Goal: Task Accomplishment & Management: Complete application form

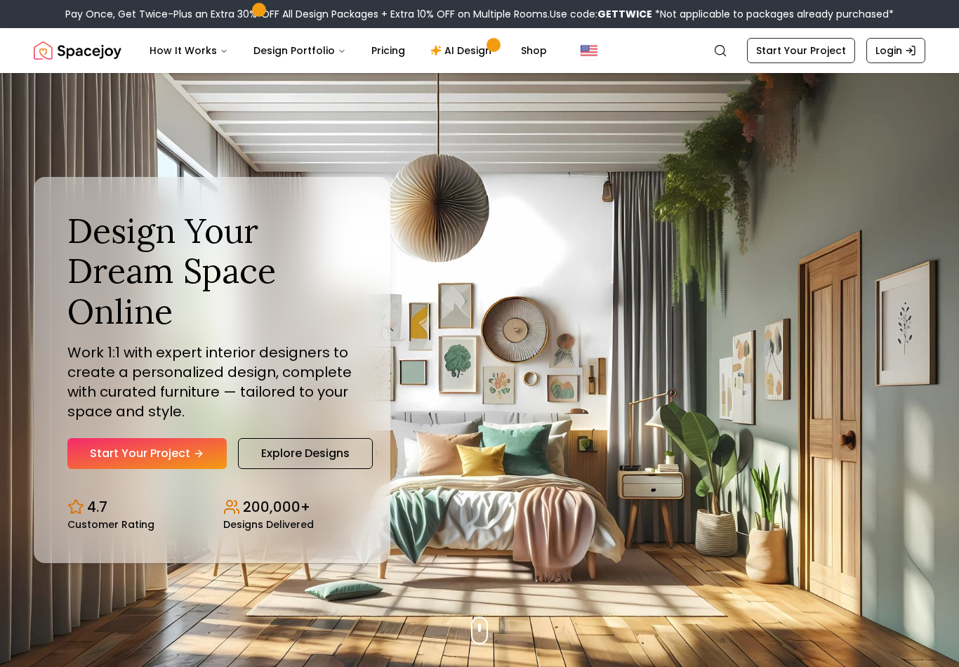
click at [140, 469] on link "Start Your Project" at bounding box center [146, 453] width 159 height 31
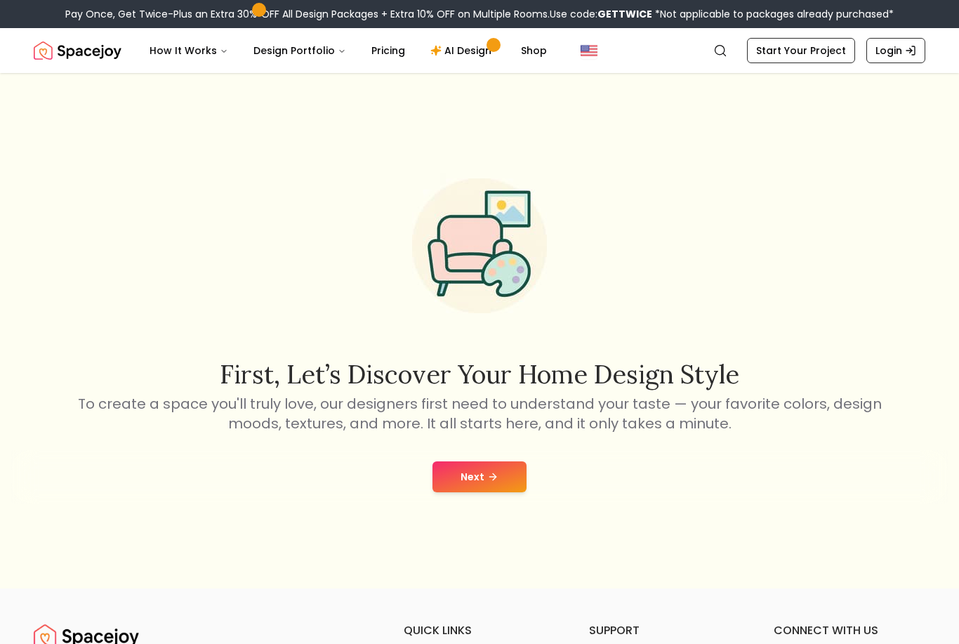
click at [496, 492] on button "Next" at bounding box center [479, 476] width 94 height 31
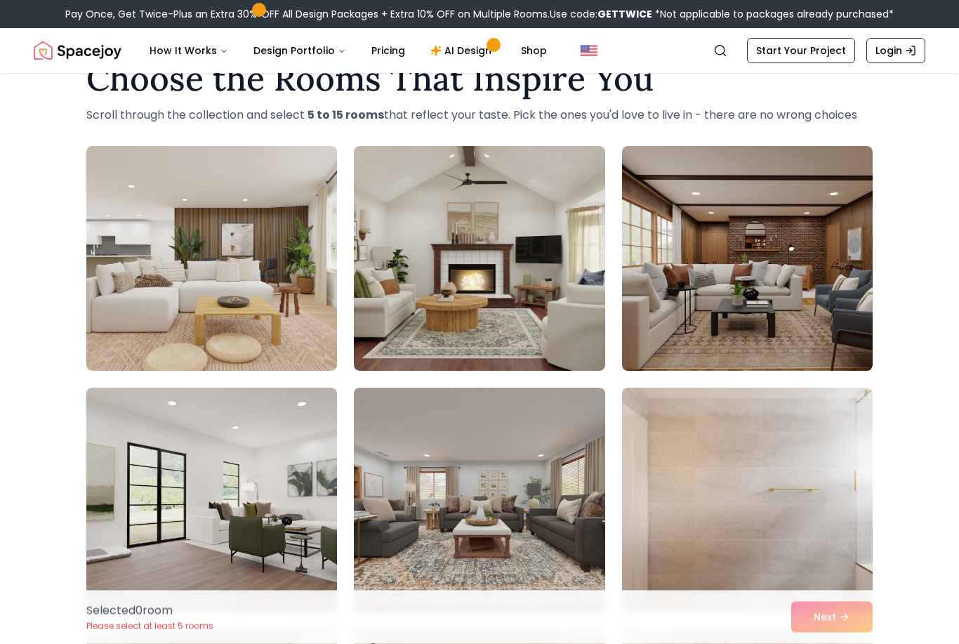
scroll to position [45, 0]
click at [813, 287] on img at bounding box center [747, 258] width 251 height 225
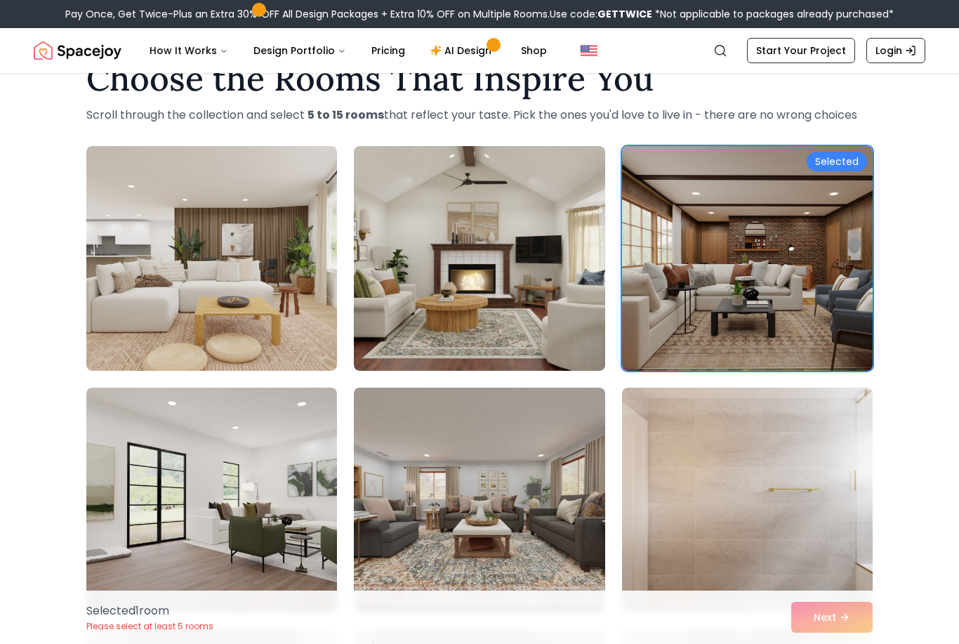
click at [281, 318] on img at bounding box center [211, 258] width 251 height 225
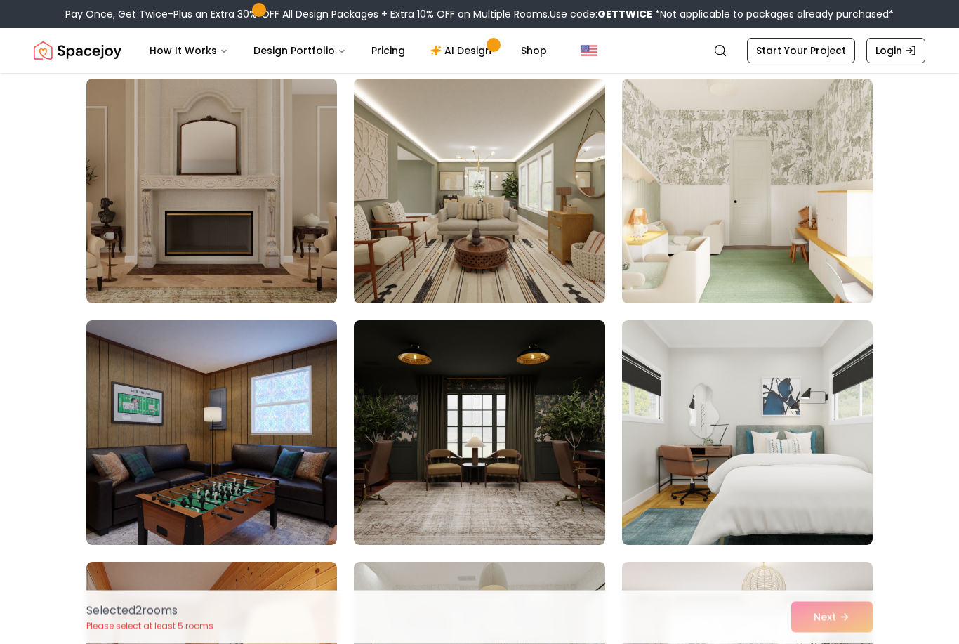
scroll to position [859, 0]
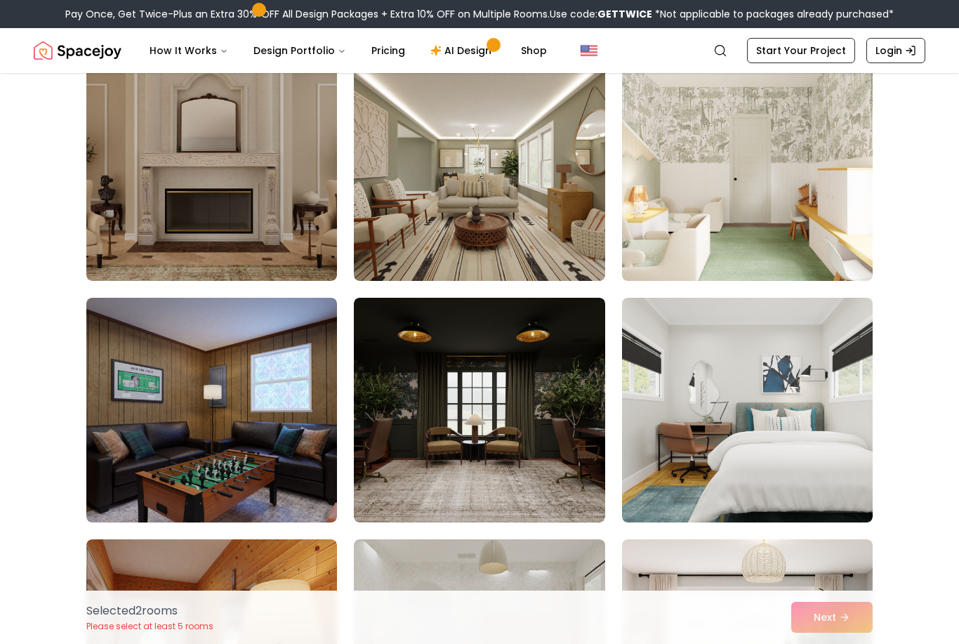
click at [514, 413] on img at bounding box center [479, 410] width 251 height 225
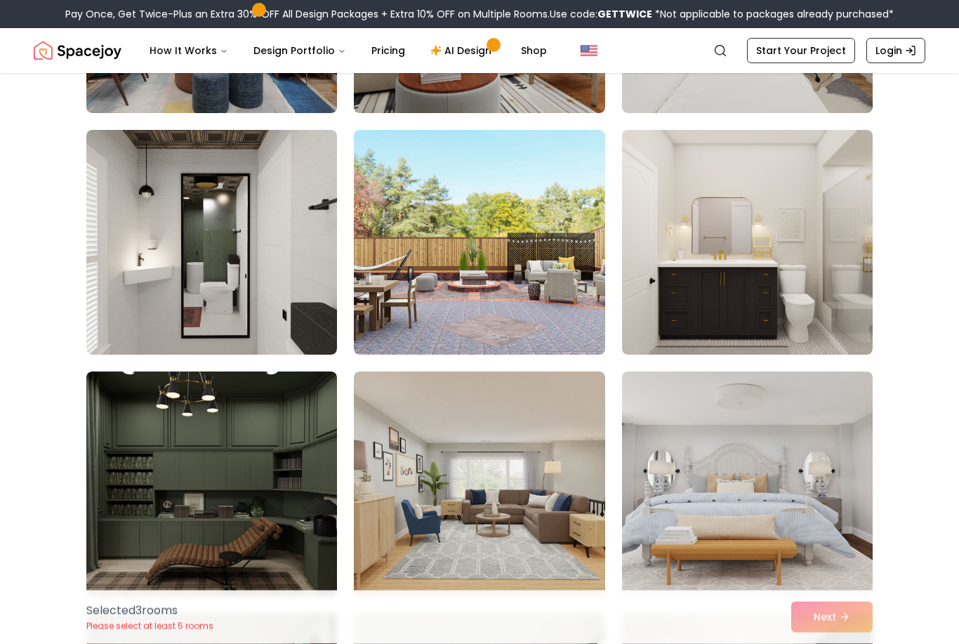
scroll to position [3924, 0]
click at [545, 300] on img at bounding box center [479, 242] width 251 height 225
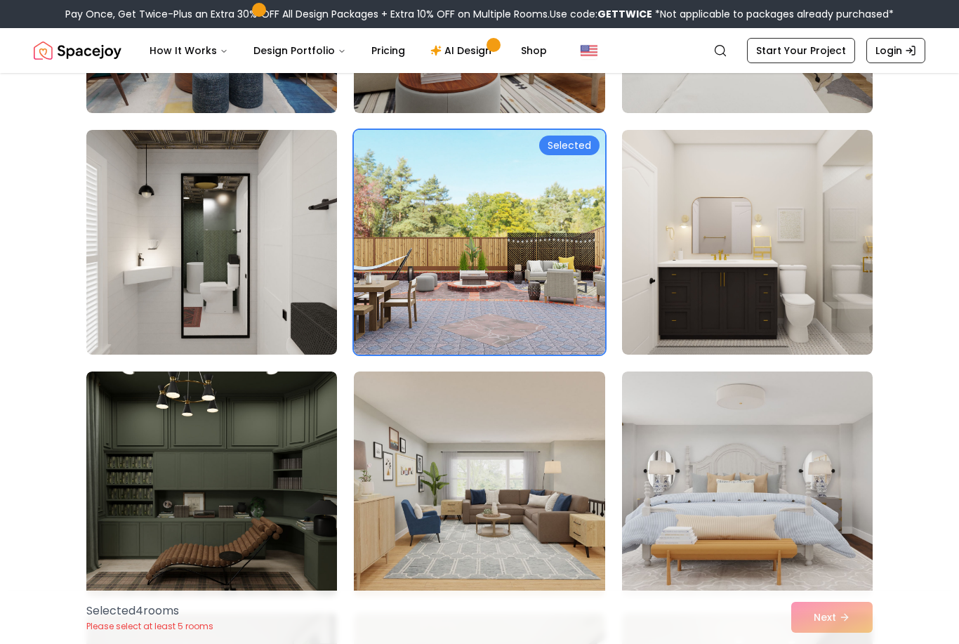
click at [816, 475] on img at bounding box center [747, 483] width 251 height 225
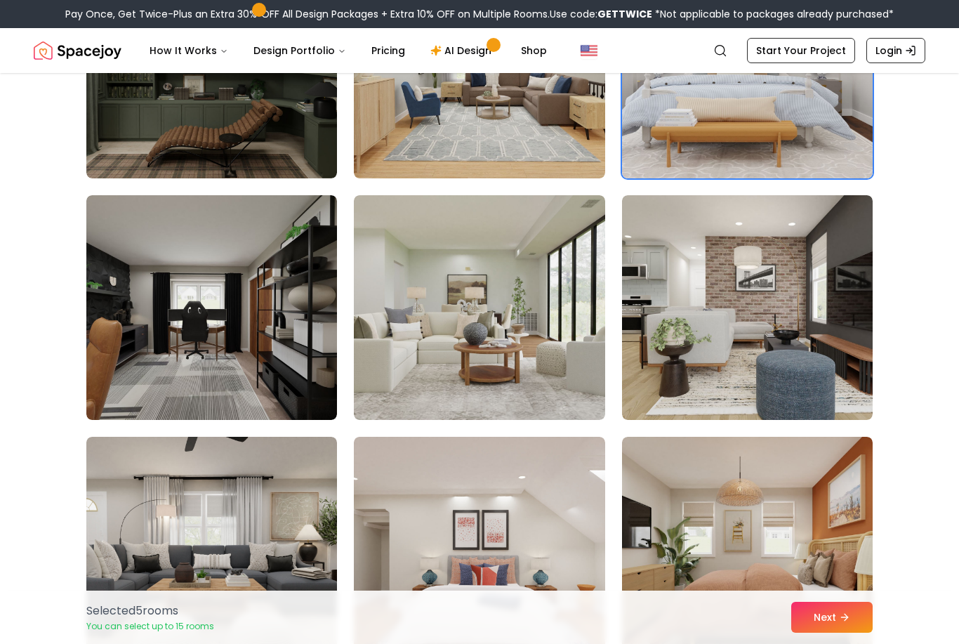
scroll to position [4412, 0]
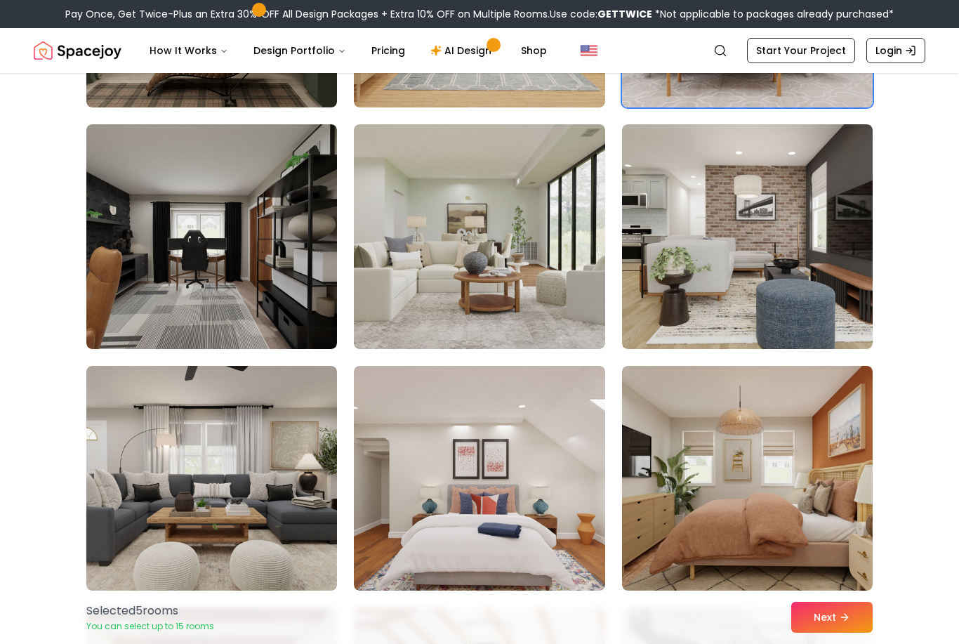
click at [854, 632] on button "Next" at bounding box center [831, 616] width 81 height 31
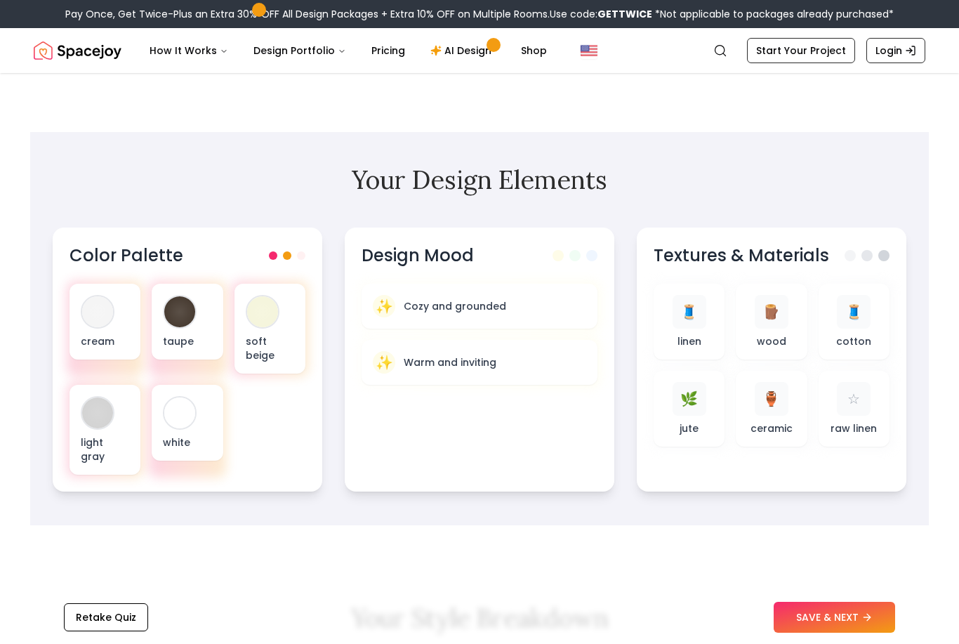
scroll to position [424, 0]
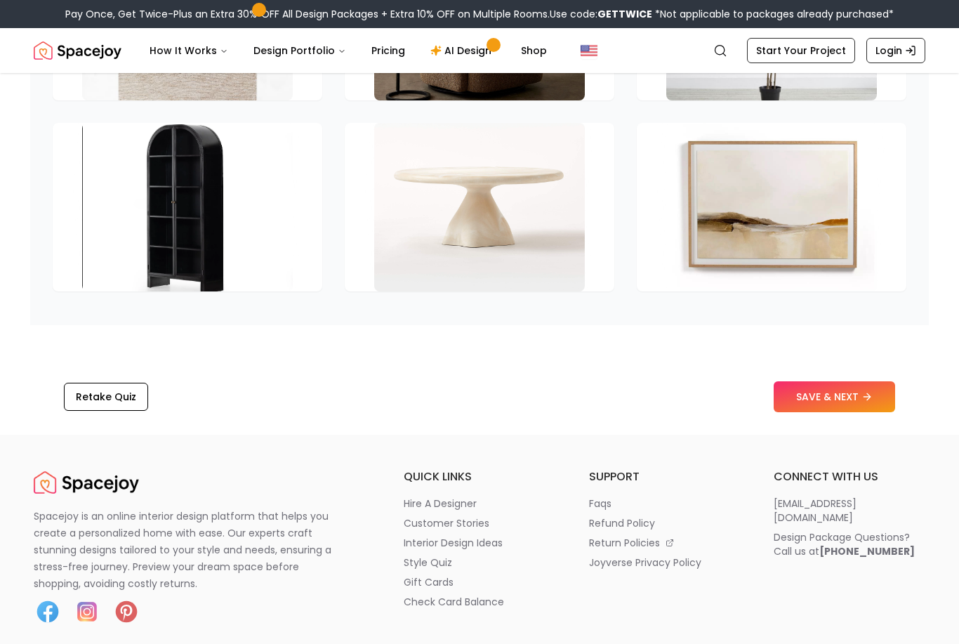
scroll to position [2140, 0]
click at [854, 381] on button "SAVE & NEXT" at bounding box center [833, 396] width 121 height 31
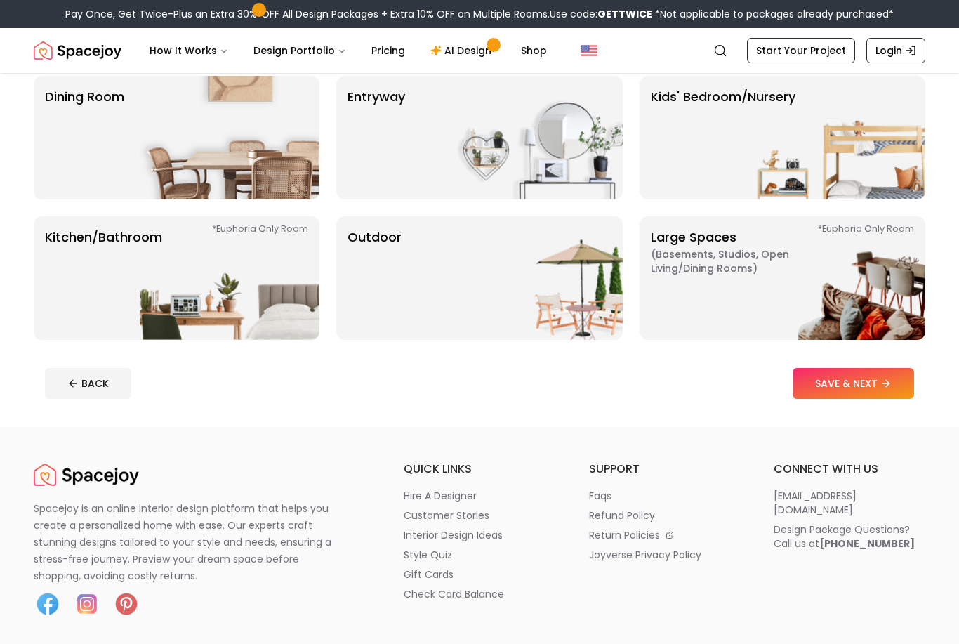
scroll to position [258, 0]
click at [471, 264] on img at bounding box center [533, 278] width 180 height 124
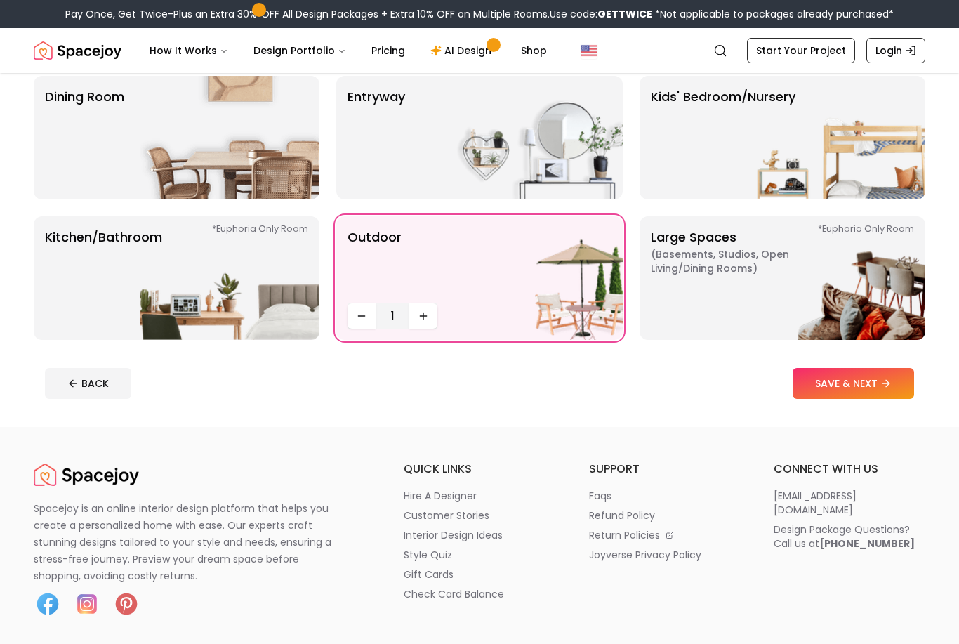
click at [860, 383] on button "SAVE & NEXT" at bounding box center [852, 383] width 121 height 31
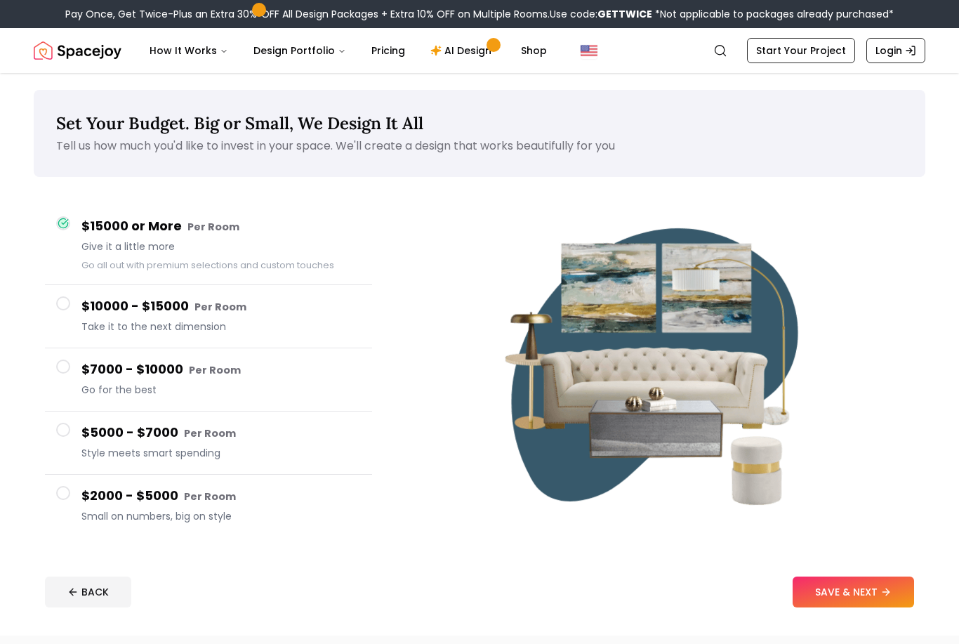
click at [891, 594] on icon at bounding box center [885, 591] width 11 height 11
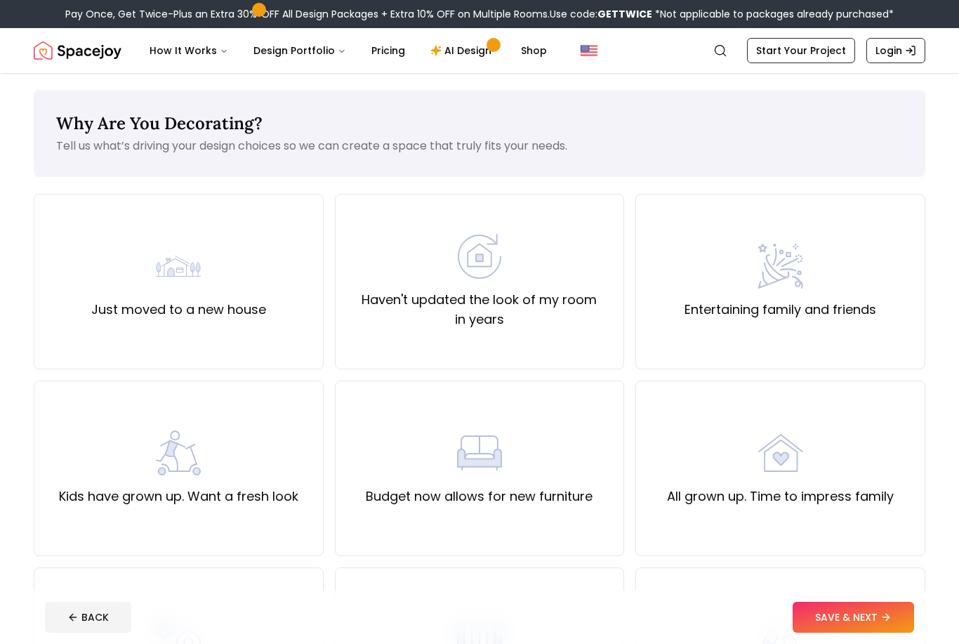
click at [884, 305] on div "Entertaining family and friends" at bounding box center [780, 281] width 290 height 175
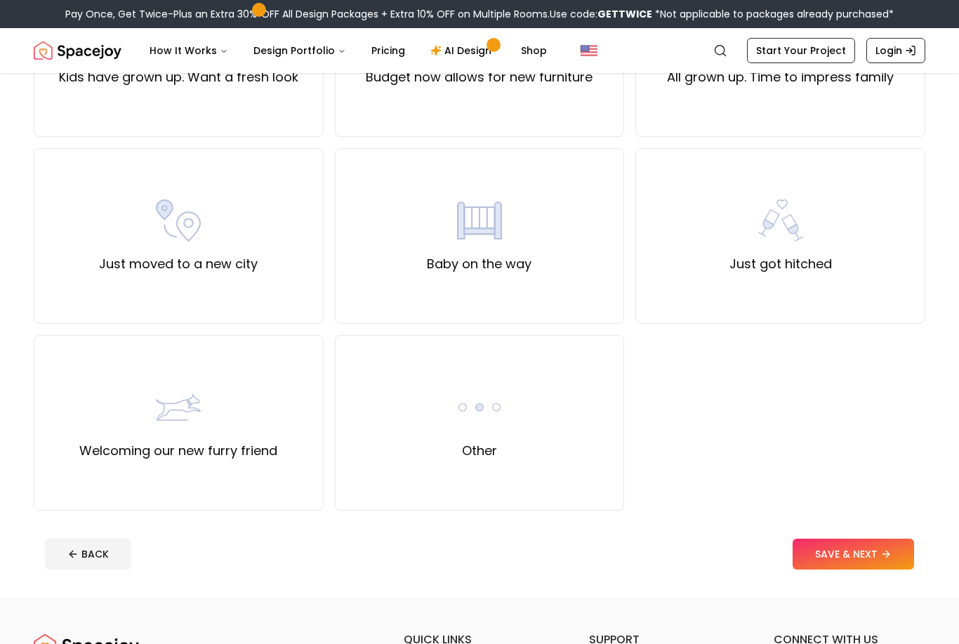
scroll to position [419, 0]
click at [889, 554] on icon at bounding box center [885, 554] width 6 height 0
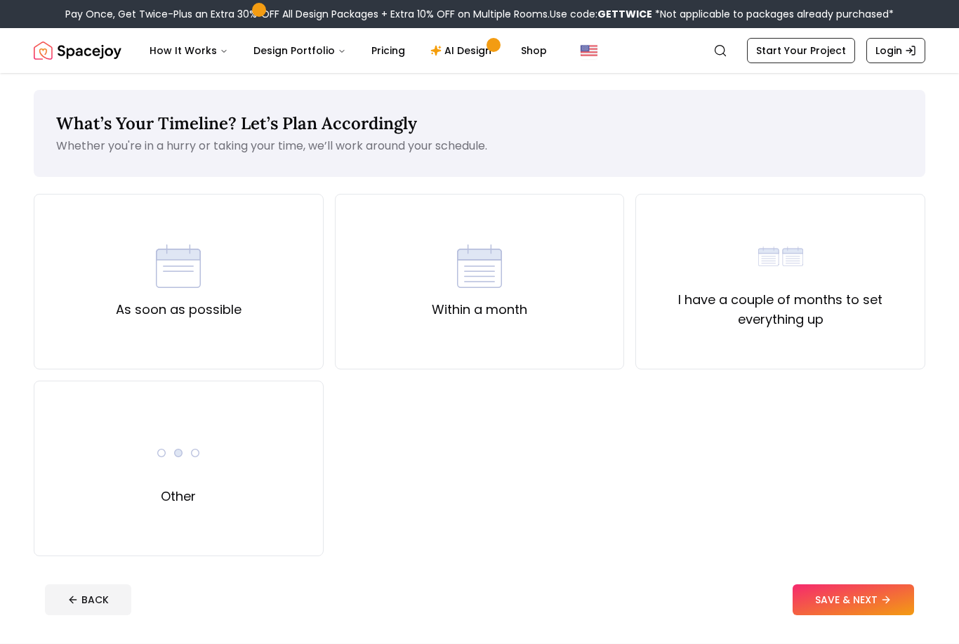
click at [881, 590] on button "SAVE & NEXT" at bounding box center [852, 599] width 121 height 31
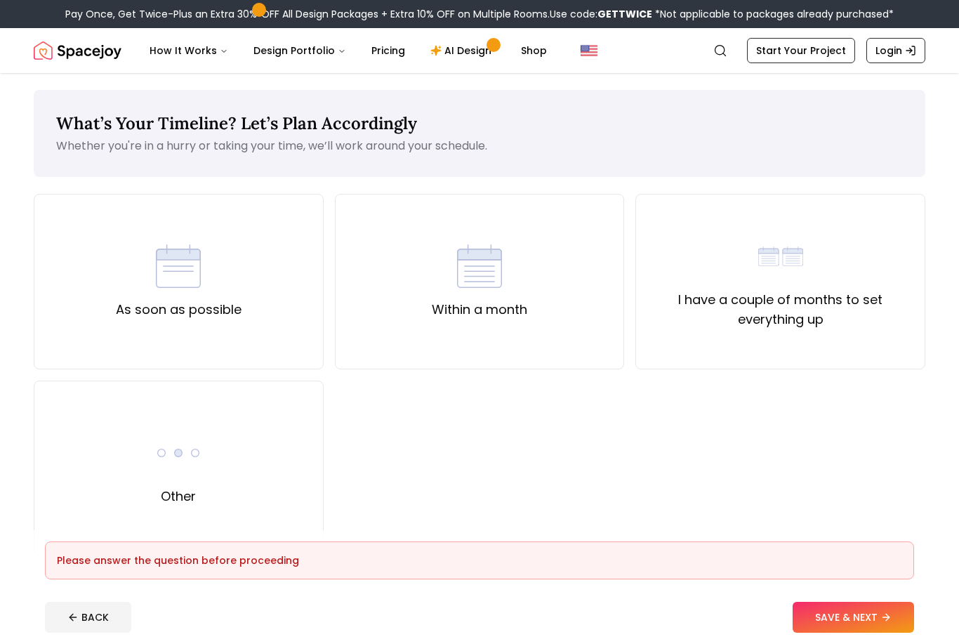
click at [867, 292] on label "I have a couple of months to set everything up" at bounding box center [780, 309] width 266 height 39
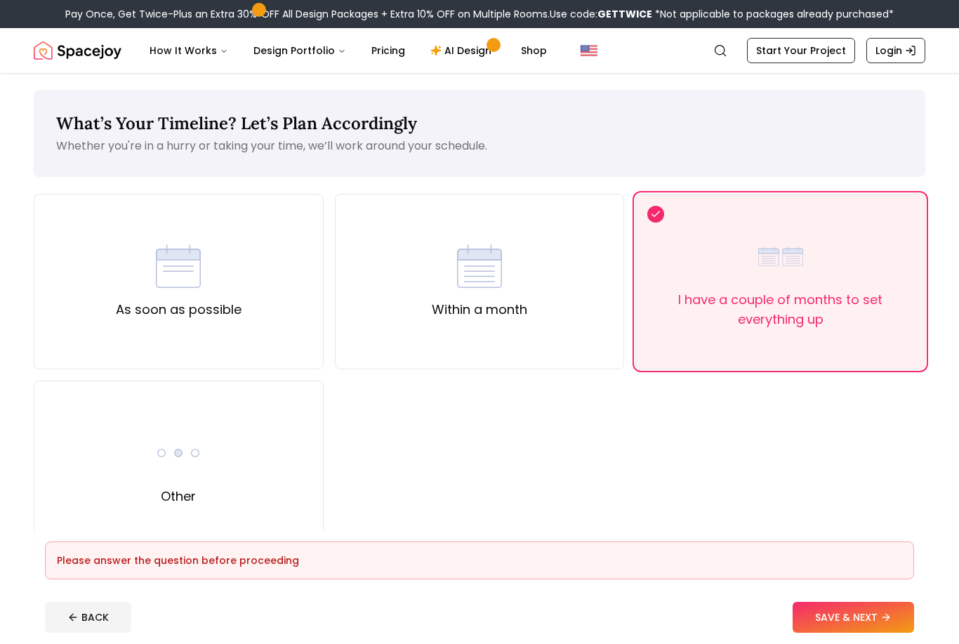
click at [872, 632] on button "SAVE & NEXT" at bounding box center [852, 616] width 121 height 31
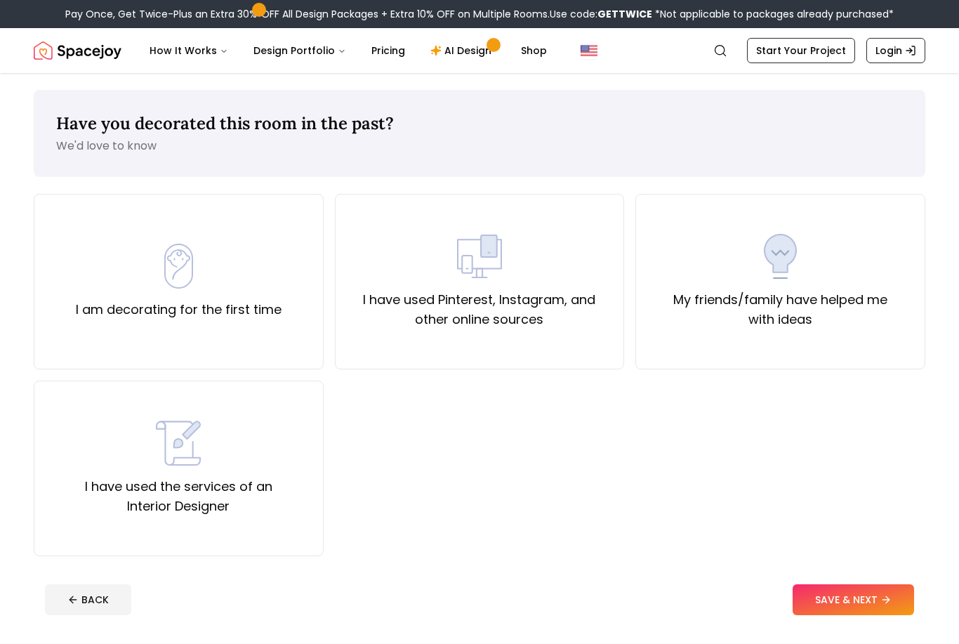
click at [818, 286] on div "My friends/family have helped me with ideas" at bounding box center [780, 281] width 266 height 95
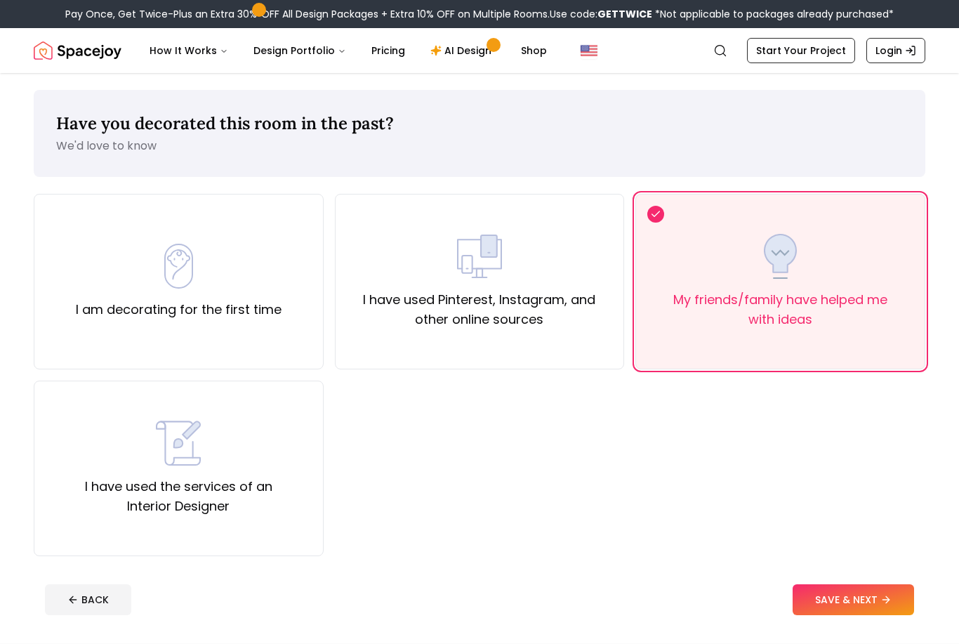
click at [869, 599] on button "SAVE & NEXT" at bounding box center [852, 599] width 121 height 31
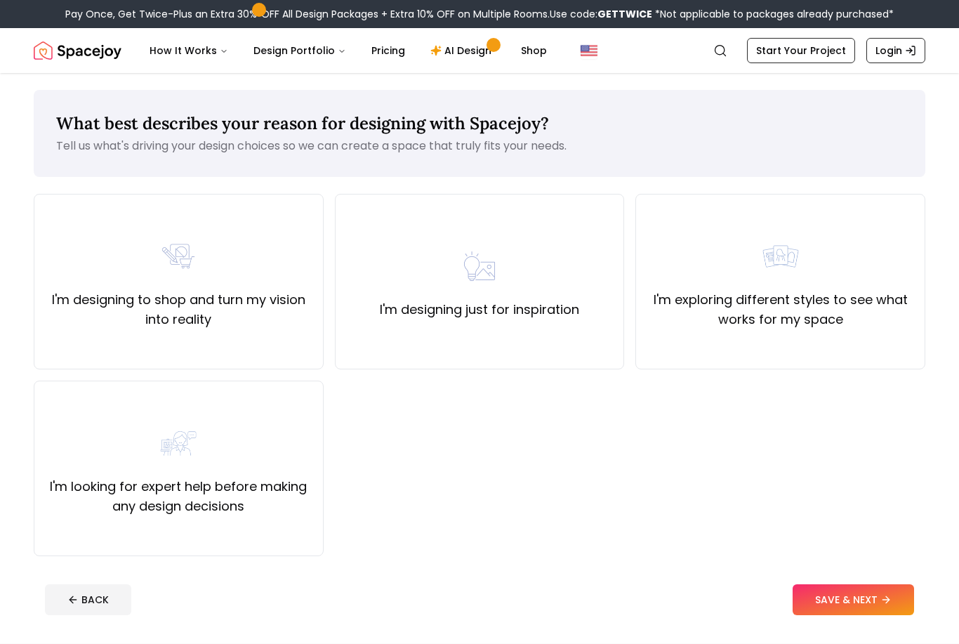
click at [579, 287] on div "I'm designing just for inspiration" at bounding box center [479, 282] width 199 height 76
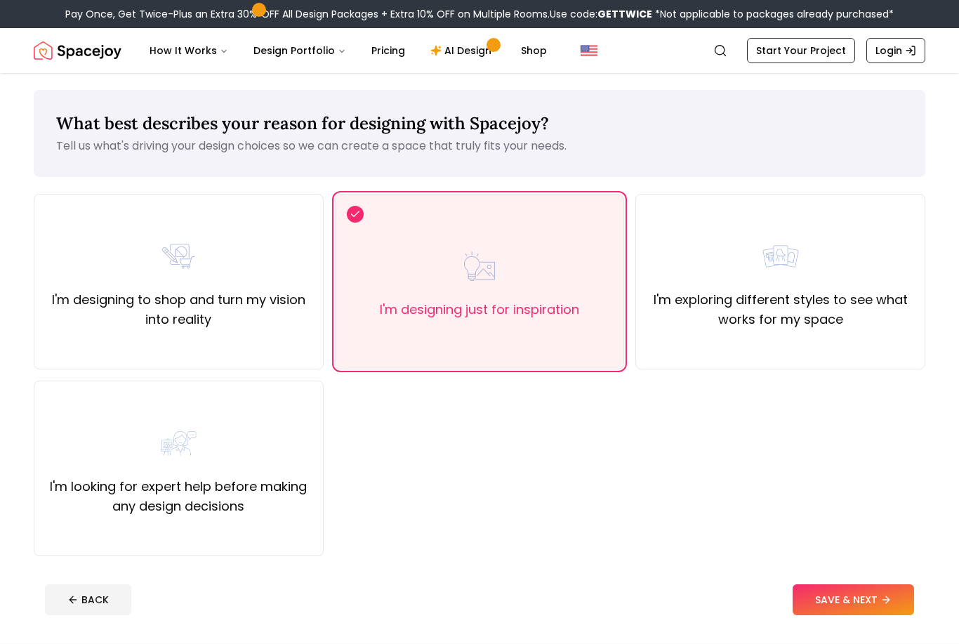
click at [872, 597] on button "SAVE & NEXT" at bounding box center [852, 599] width 121 height 31
